Goal: Obtain resource: Download file/media

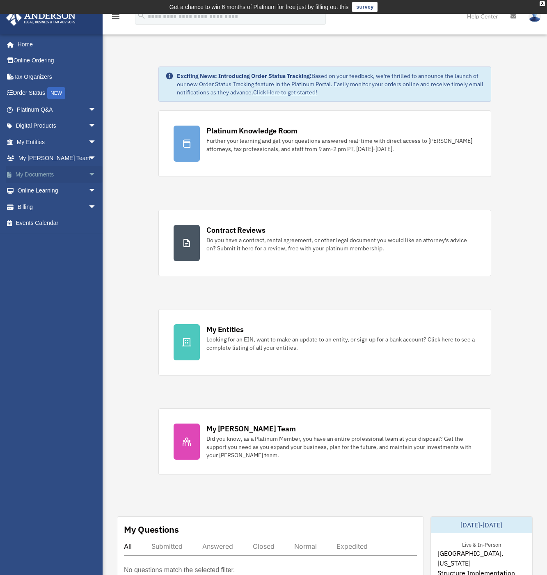
click at [73, 173] on link "My Documents arrow_drop_down" at bounding box center [57, 174] width 103 height 16
click at [88, 172] on span "arrow_drop_down" at bounding box center [96, 174] width 16 height 17
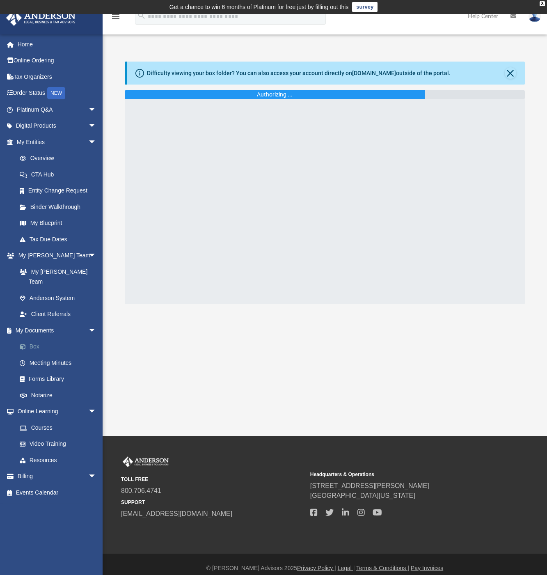
click at [42, 339] on link "Box" at bounding box center [59, 347] width 97 height 16
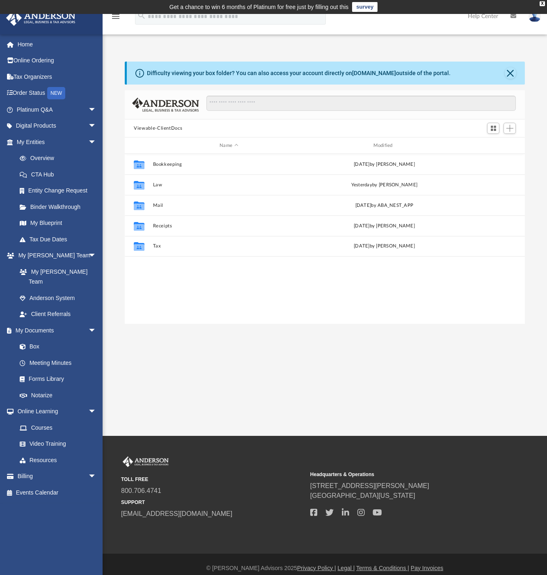
scroll to position [7, 7]
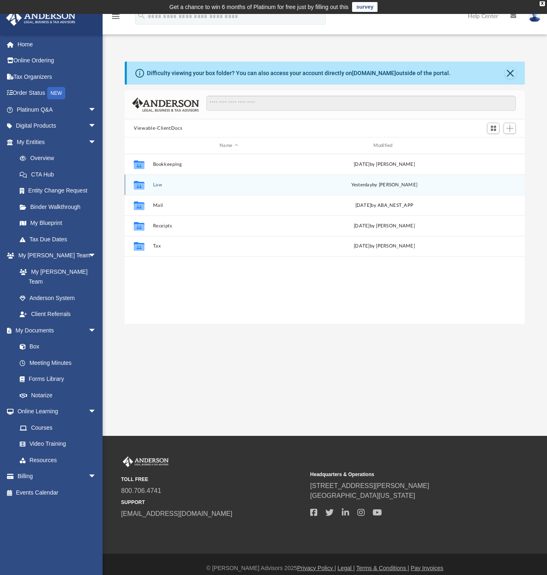
click at [149, 183] on div "Collaborated Folder Law [DATE] by [PERSON_NAME]" at bounding box center [325, 185] width 400 height 21
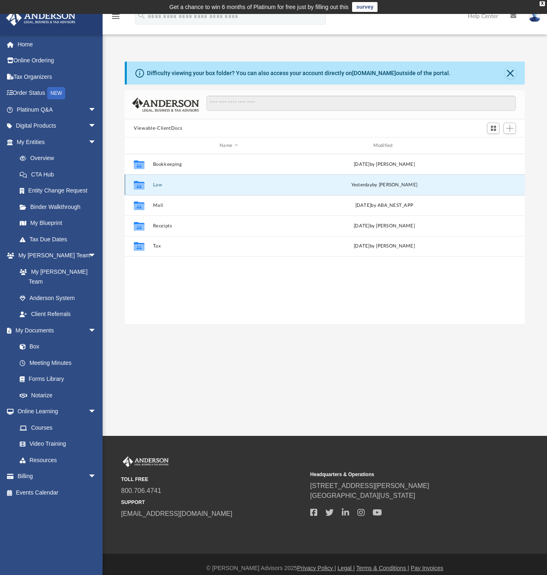
click at [157, 185] on button "Law" at bounding box center [229, 184] width 152 height 5
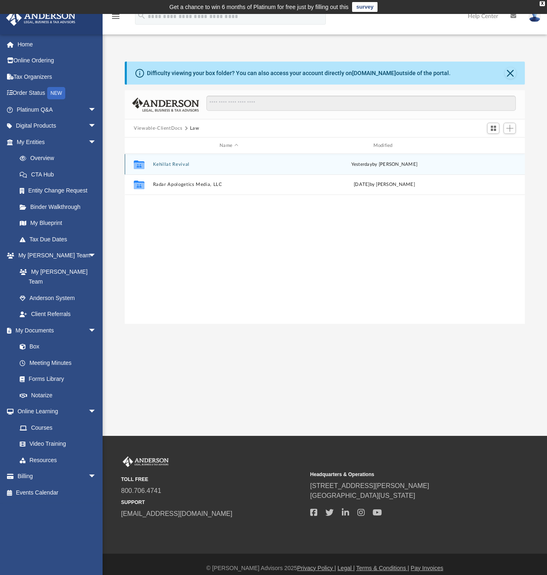
click at [177, 165] on button "Kehillat Revival" at bounding box center [229, 164] width 152 height 5
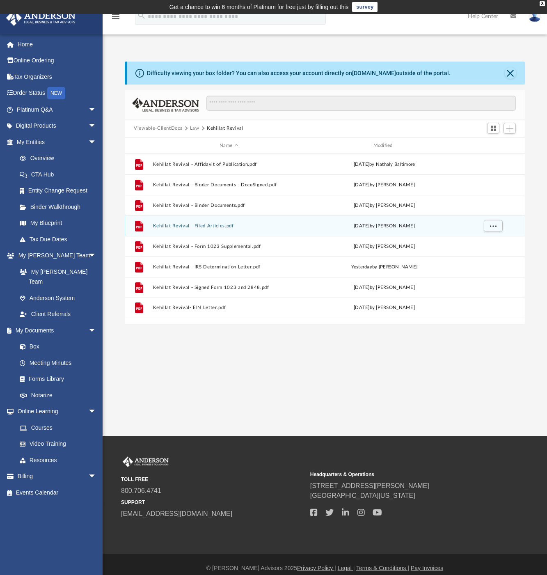
click at [241, 228] on button "Kehillat Revival - Filed Articles.pdf" at bounding box center [229, 225] width 152 height 5
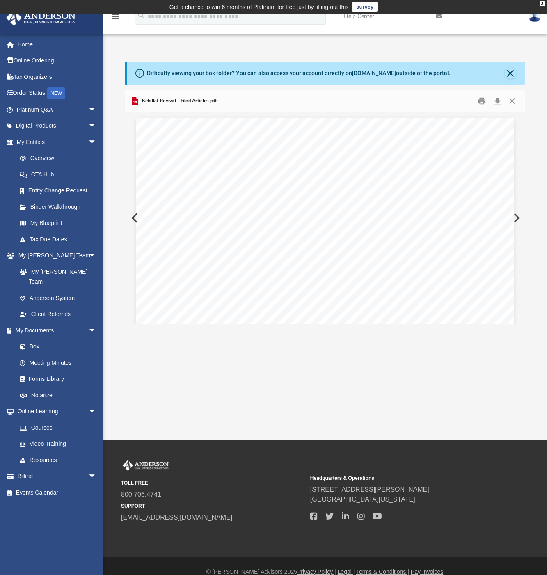
scroll to position [0, 0]
click at [483, 104] on button "Print" at bounding box center [482, 101] width 16 height 13
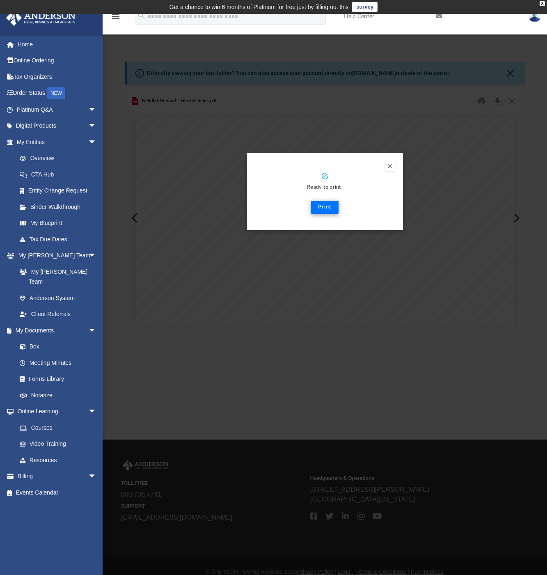
click at [328, 207] on button "Print" at bounding box center [325, 207] width 28 height 13
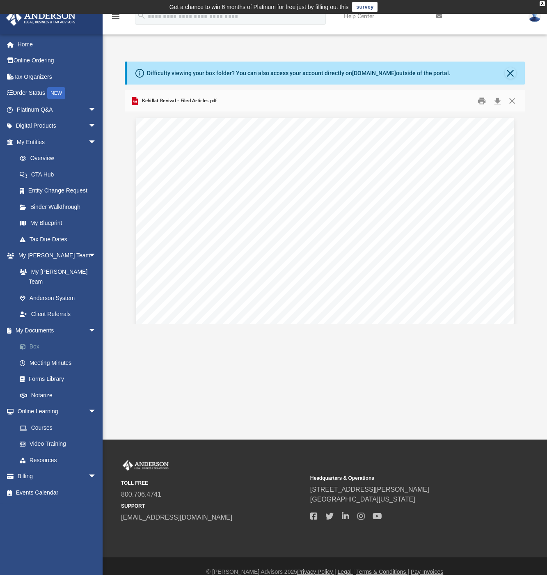
click at [37, 339] on link "Box" at bounding box center [59, 347] width 97 height 16
click at [35, 339] on link "Box" at bounding box center [59, 347] width 97 height 16
click at [33, 339] on link "Box" at bounding box center [59, 347] width 97 height 16
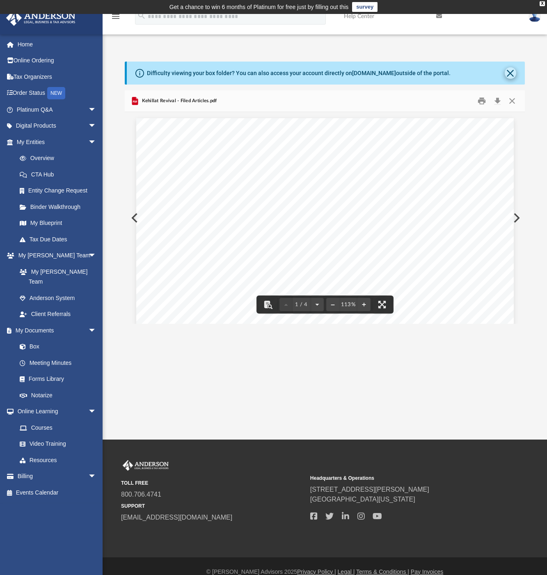
click at [512, 73] on button "Close" at bounding box center [510, 72] width 11 height 11
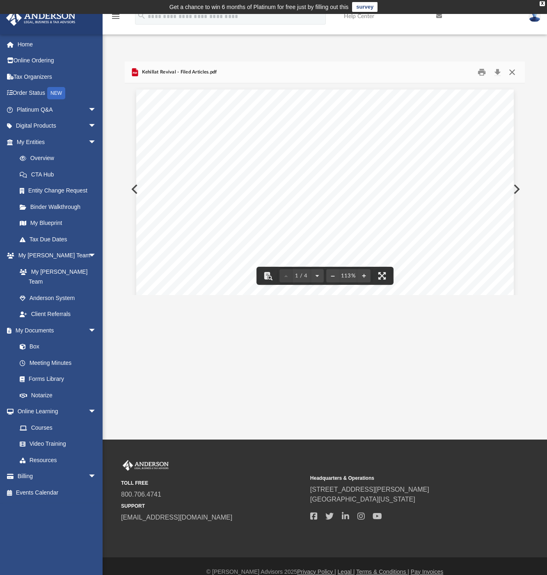
click at [511, 69] on button "Close" at bounding box center [512, 72] width 15 height 13
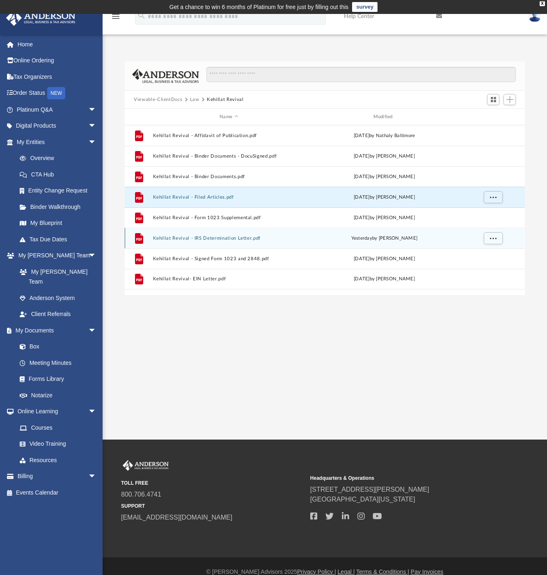
click at [240, 241] on button "Kehillat Revival - IRS Determination Letter.pdf" at bounding box center [229, 238] width 152 height 5
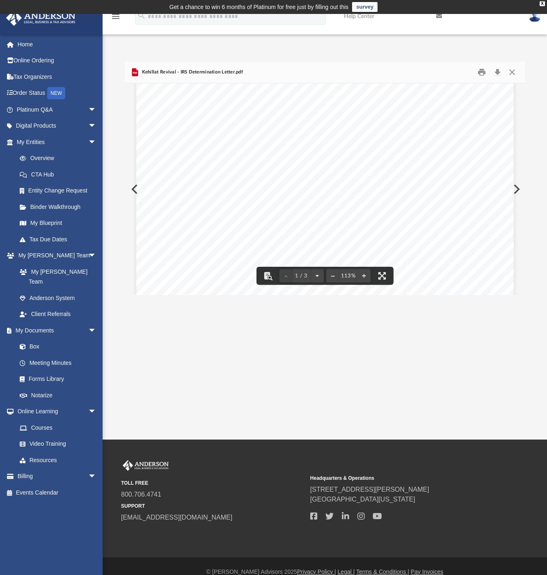
scroll to position [163, 0]
click at [516, 71] on button "Close" at bounding box center [512, 72] width 15 height 13
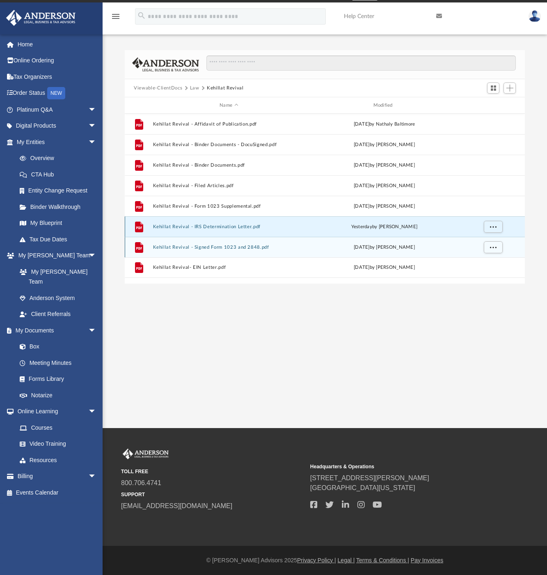
scroll to position [14, 0]
click at [227, 245] on button "Kehillat Revival - Signed Form 1023 and 2848.pdf" at bounding box center [229, 247] width 152 height 5
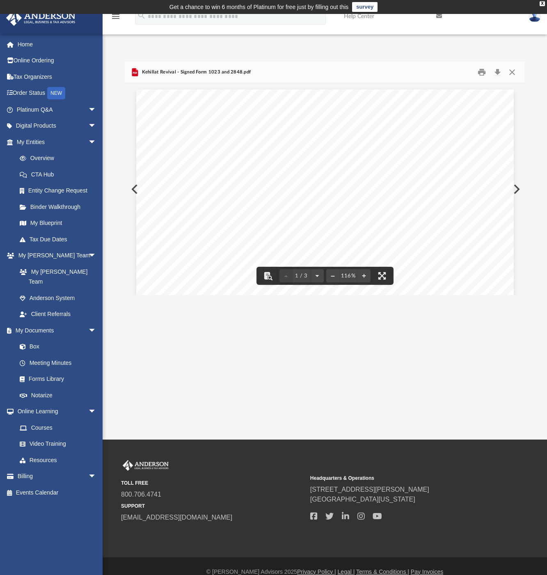
scroll to position [0, 0]
